Goal: Task Accomplishment & Management: Complete application form

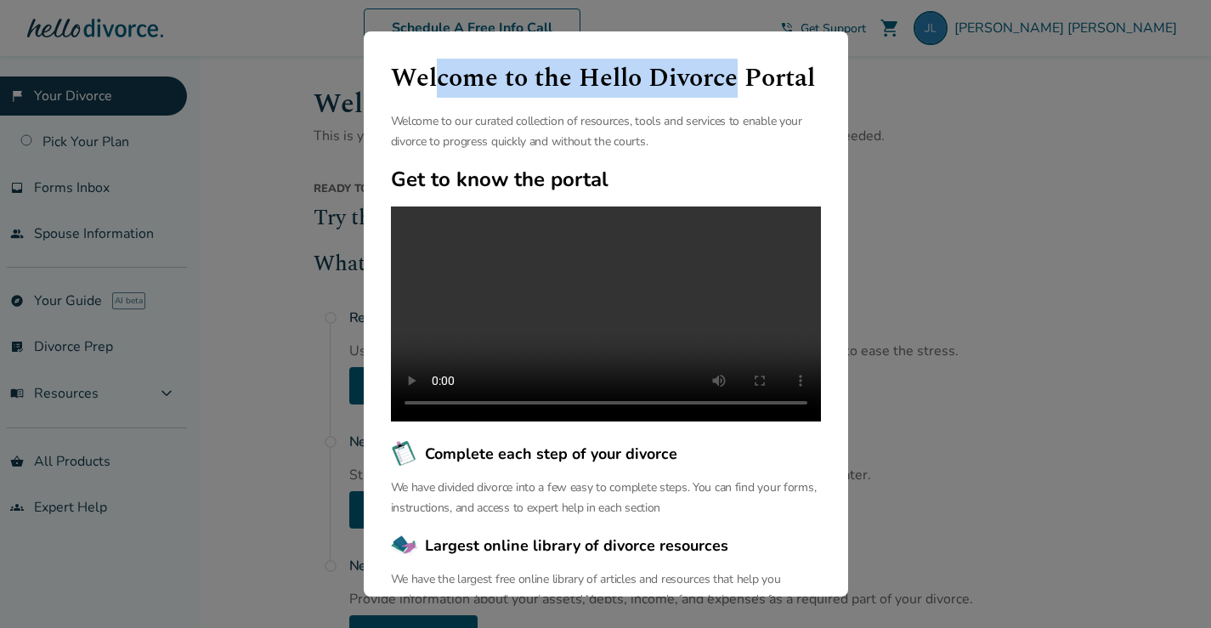
drag, startPoint x: 439, startPoint y: 42, endPoint x: 764, endPoint y: 68, distance: 325.8
click at [764, 68] on div "Welcome to the Hello Divorce Portal Welcome to our curated collection of resour…" at bounding box center [606, 313] width 485 height 565
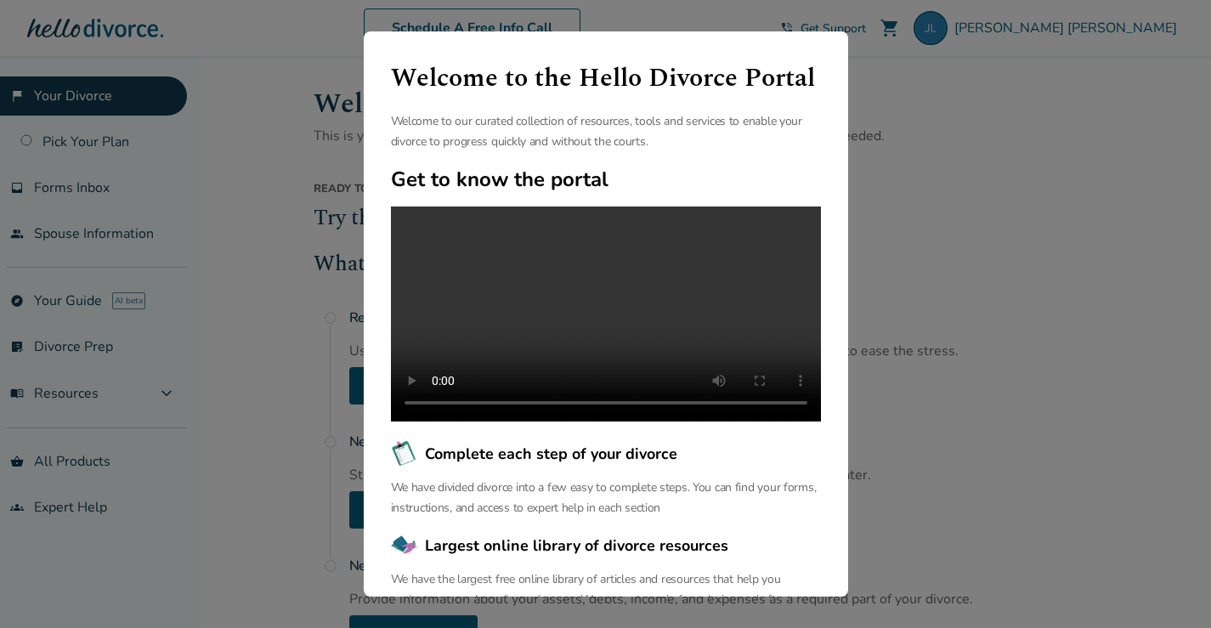
click at [150, 138] on div "Welcome to the Hello Divorce Portal Welcome to our curated collection of resour…" at bounding box center [605, 314] width 1211 height 628
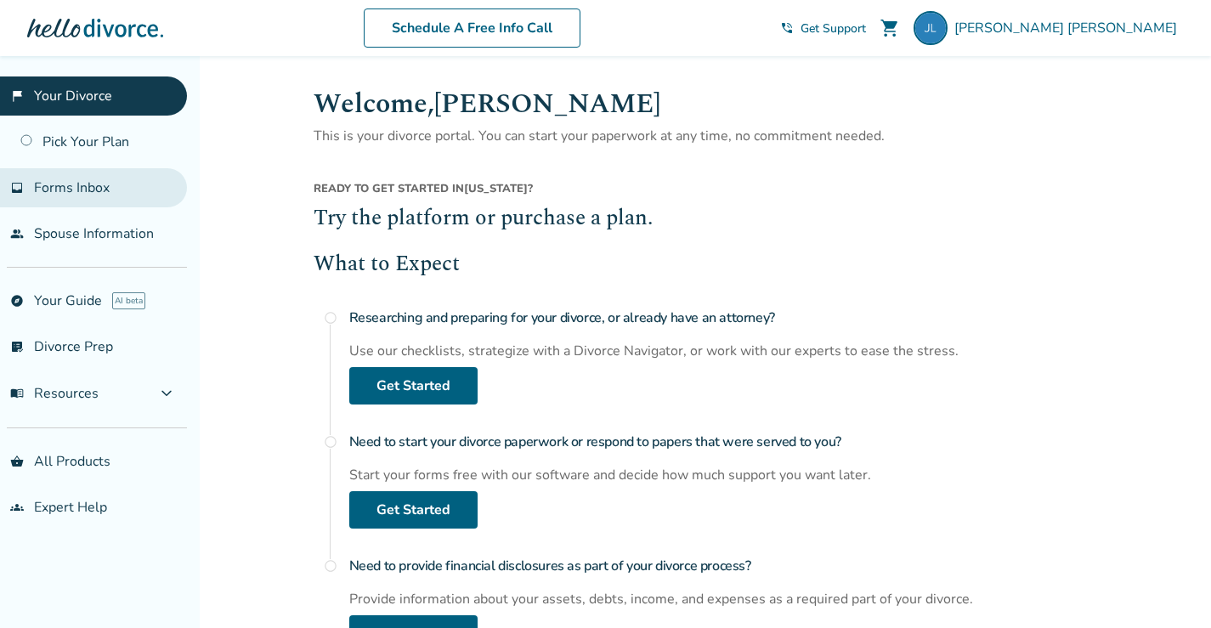
click at [88, 192] on span "Forms Inbox" at bounding box center [72, 188] width 76 height 19
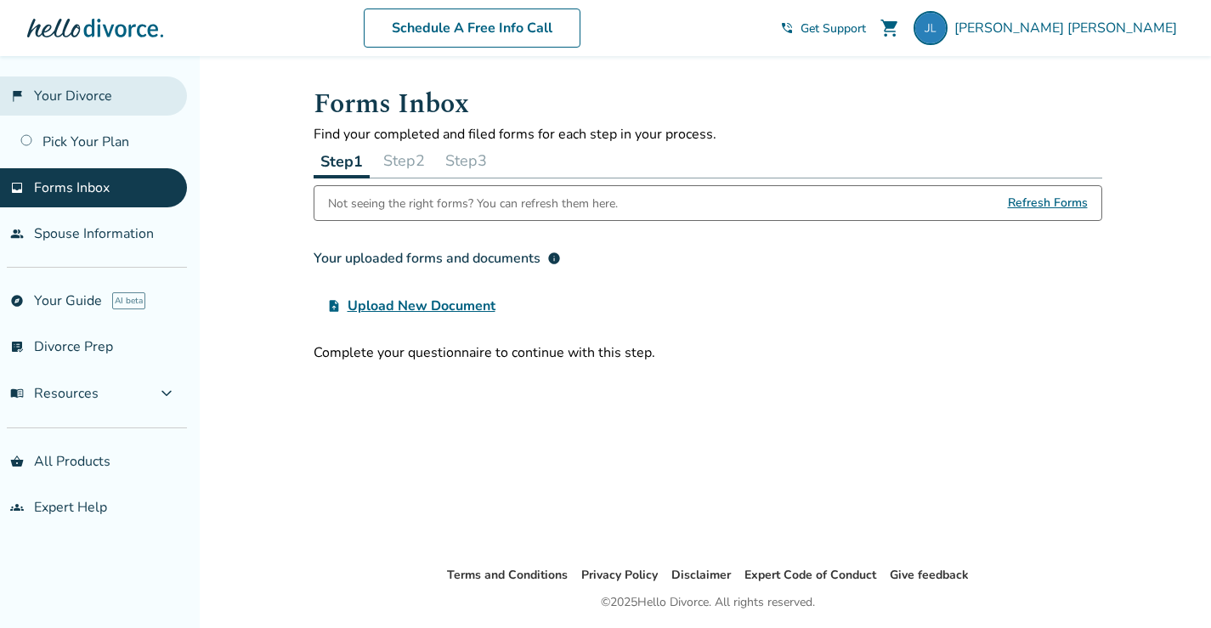
click at [80, 90] on link "flag_2 Your Divorce" at bounding box center [93, 96] width 187 height 39
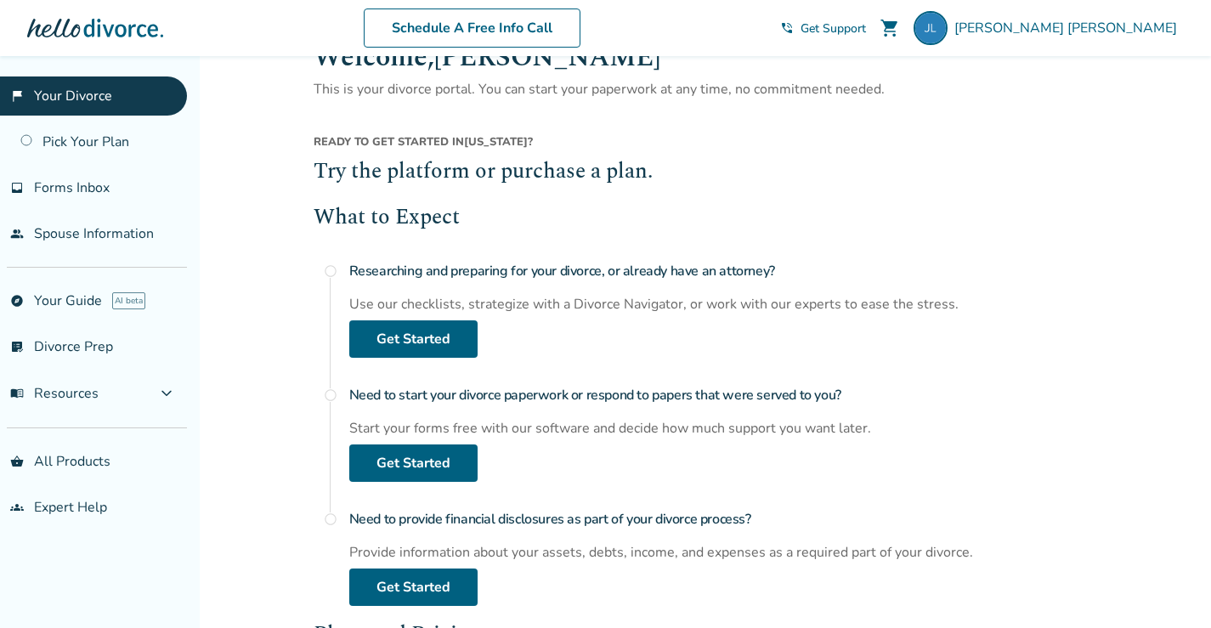
scroll to position [170, 0]
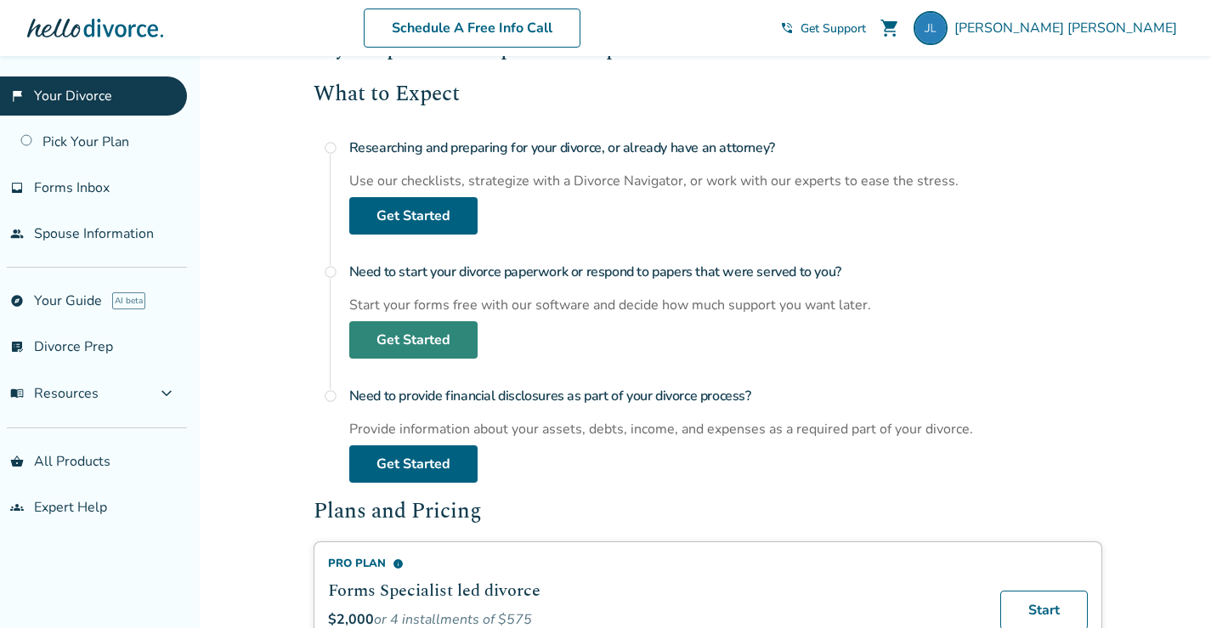
click at [415, 333] on link "Get Started" at bounding box center [413, 339] width 128 height 37
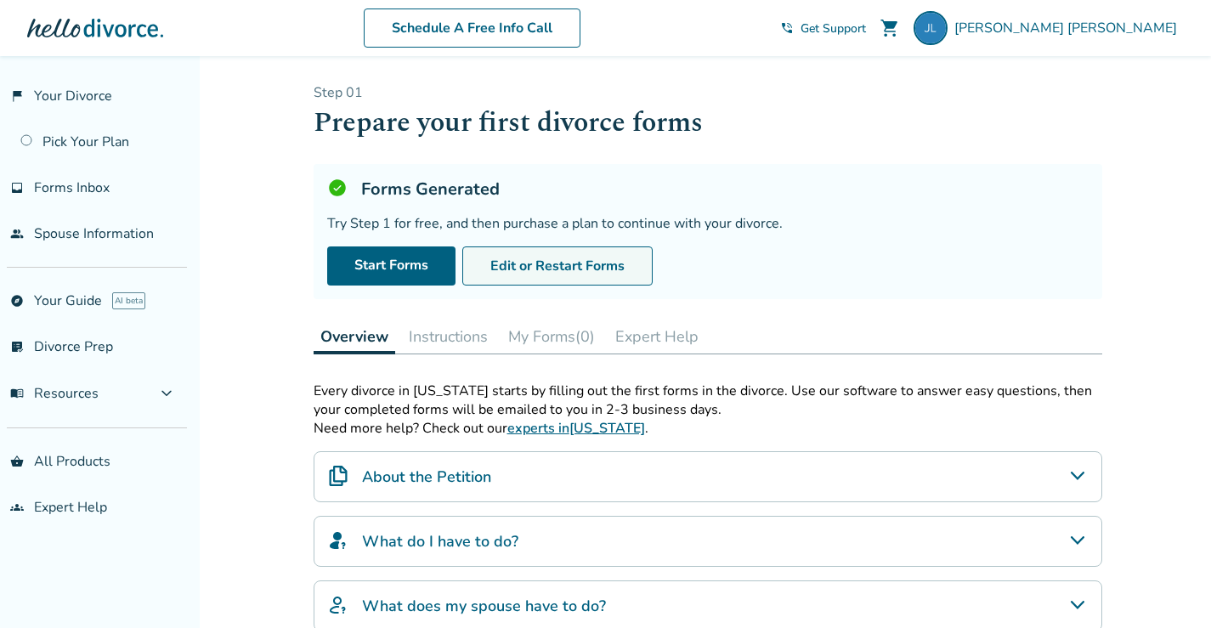
click at [564, 273] on button "Edit or Restart Forms" at bounding box center [557, 266] width 190 height 39
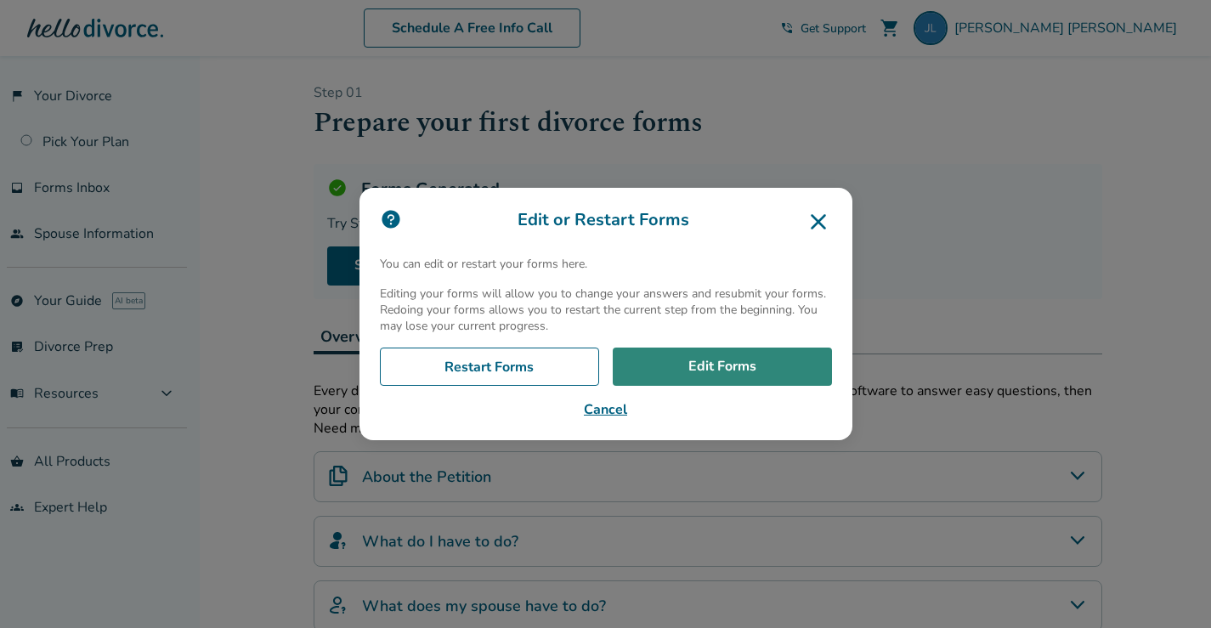
click at [670, 362] on link "Edit Forms" at bounding box center [722, 367] width 219 height 39
